Goal: Navigation & Orientation: Find specific page/section

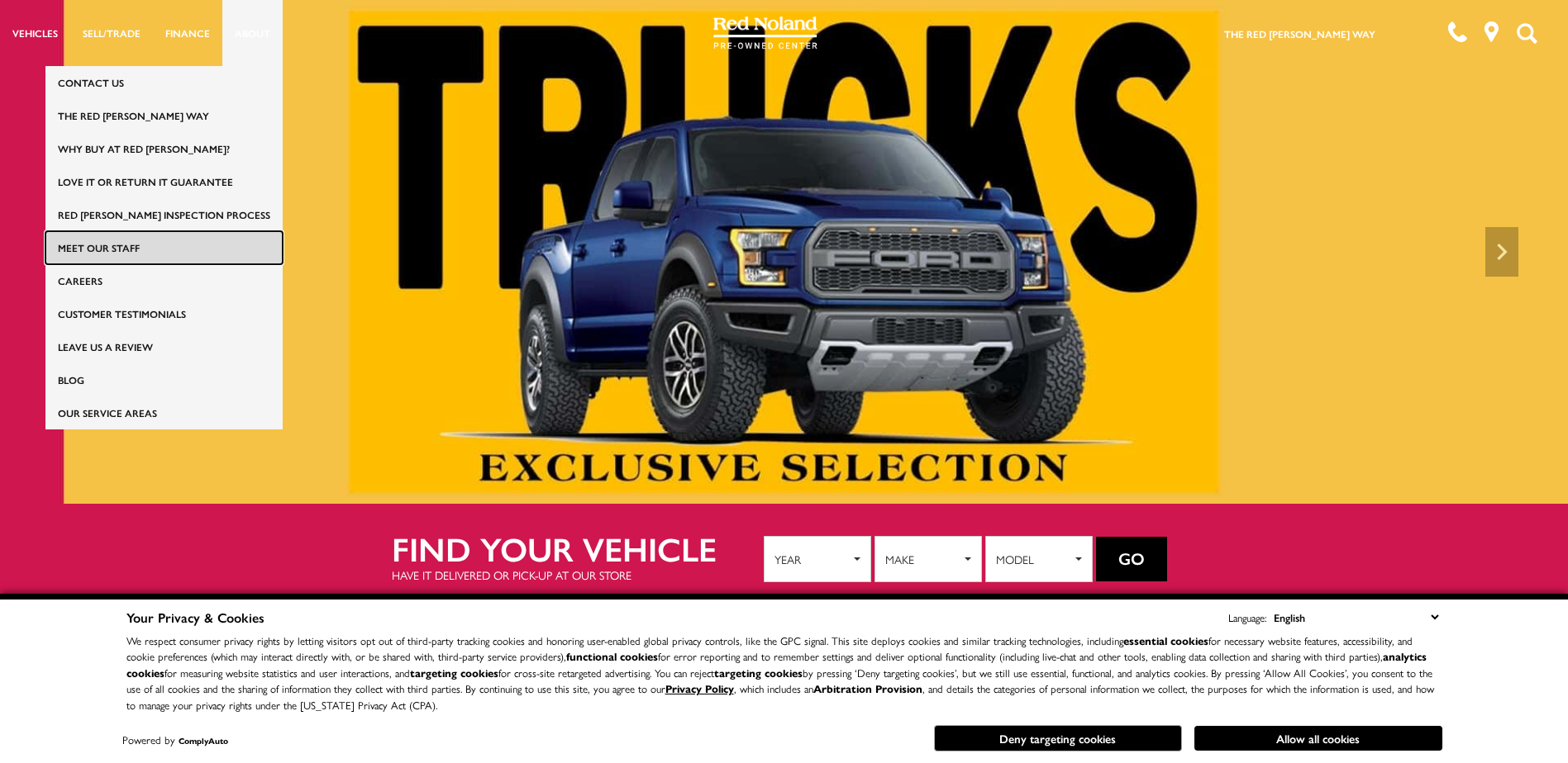
click at [143, 245] on link "Meet Our Staff" at bounding box center [164, 248] width 237 height 33
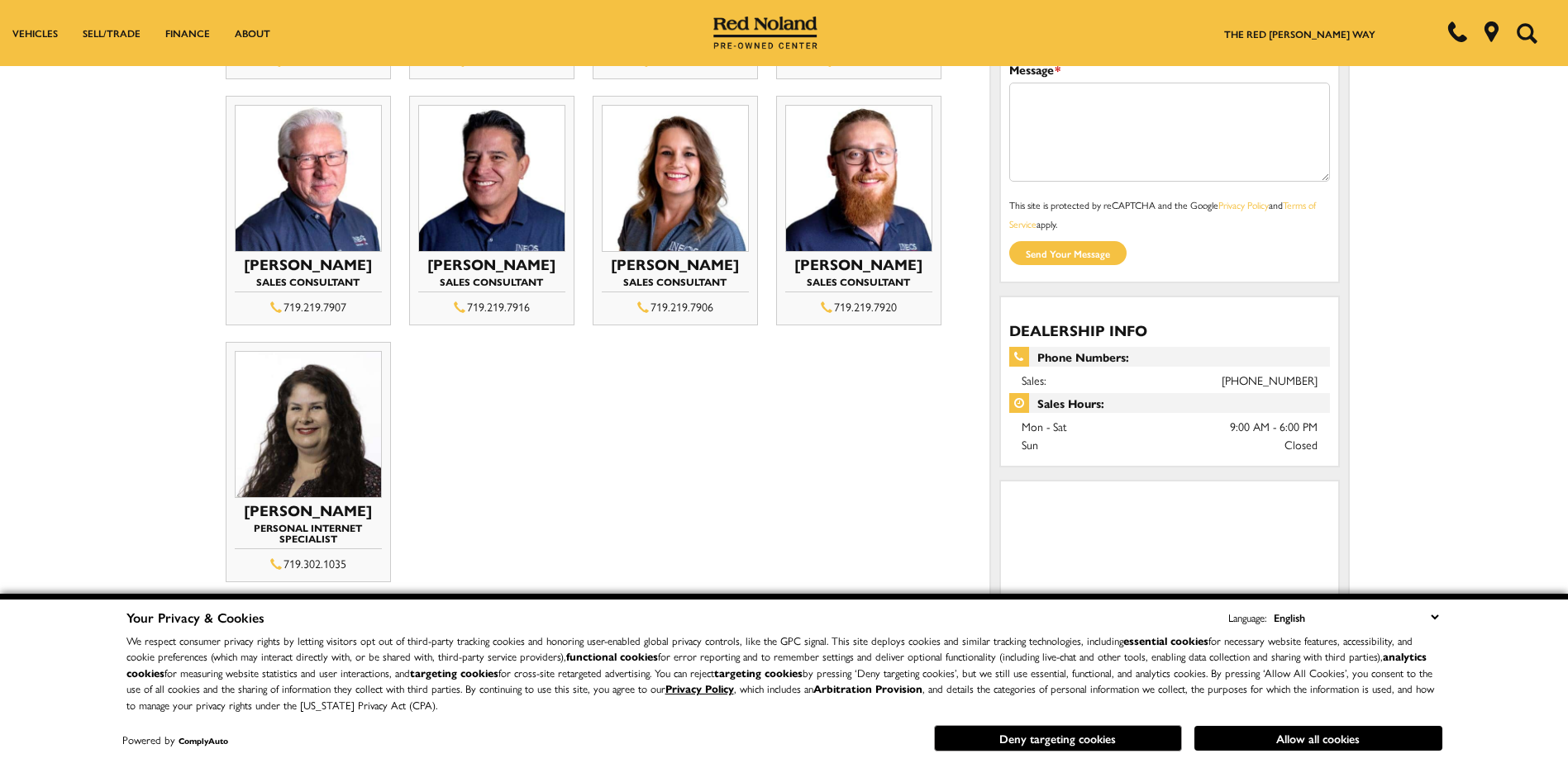
scroll to position [248, 0]
